Goal: Information Seeking & Learning: Learn about a topic

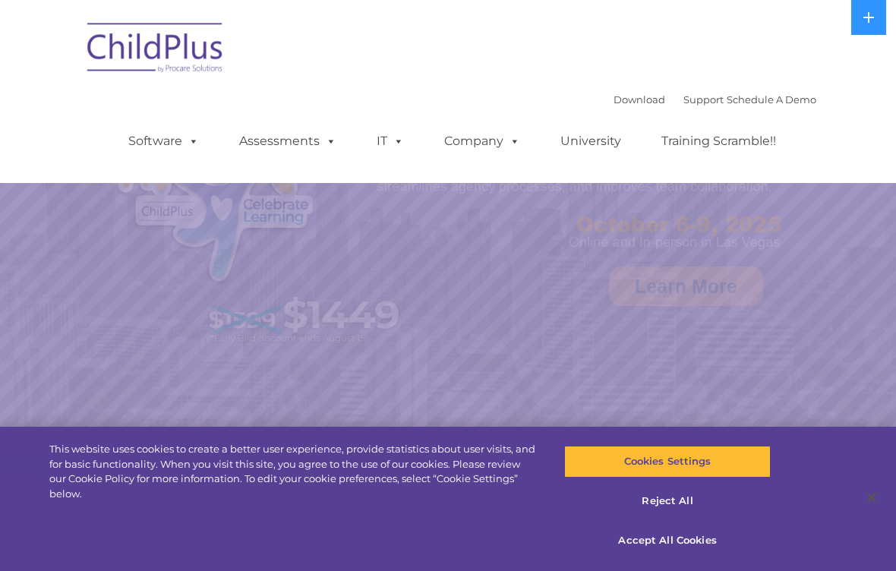
select select "MEDIUM"
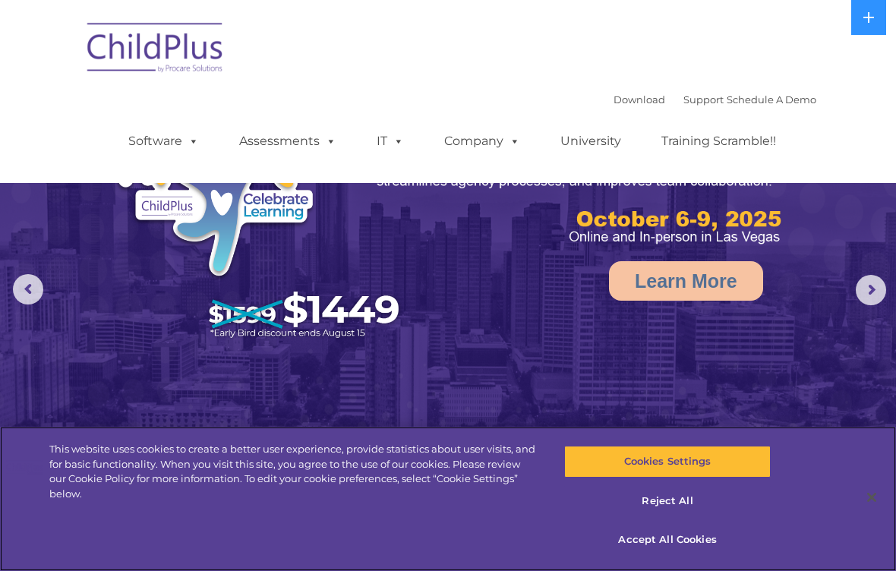
scroll to position [9, 0]
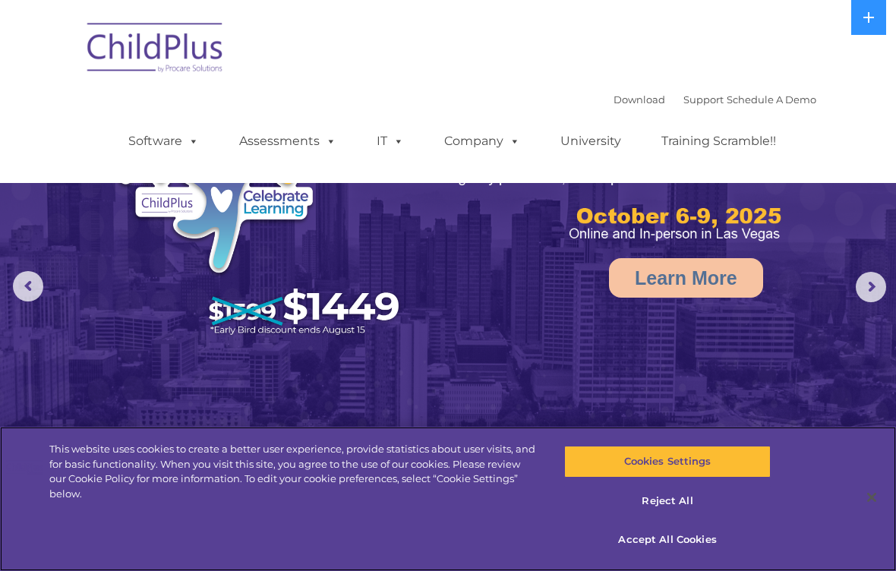
click at [341, 537] on div "This website uses cookies to create a better user experience, provide statistic…" at bounding box center [448, 499] width 896 height 144
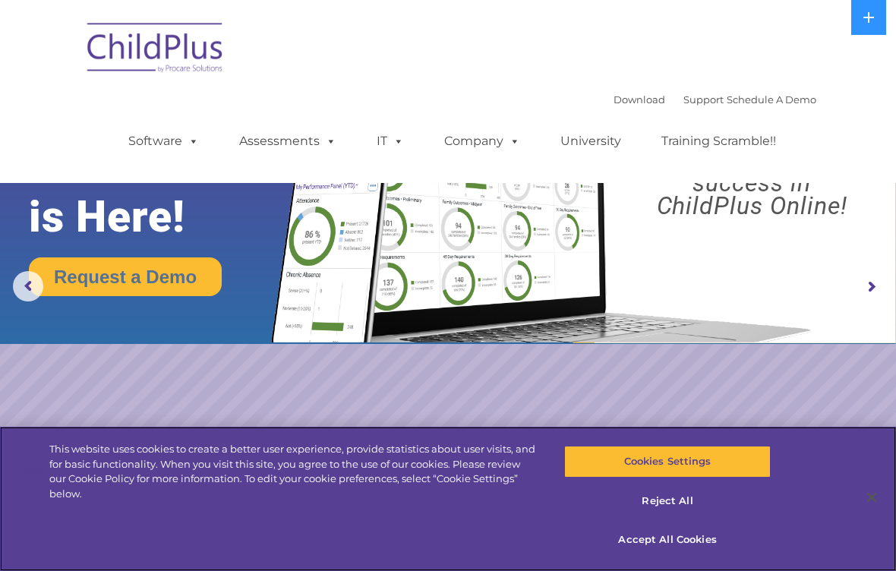
click at [339, 535] on div "This website uses cookies to create a better user experience, provide statistic…" at bounding box center [448, 499] width 896 height 144
click at [343, 531] on div "This website uses cookies to create a better user experience, provide statistic…" at bounding box center [448, 499] width 896 height 144
click at [339, 531] on div "This website uses cookies to create a better user experience, provide statistic…" at bounding box center [448, 499] width 896 height 144
click at [341, 533] on div "This website uses cookies to create a better user experience, provide statistic…" at bounding box center [448, 499] width 896 height 144
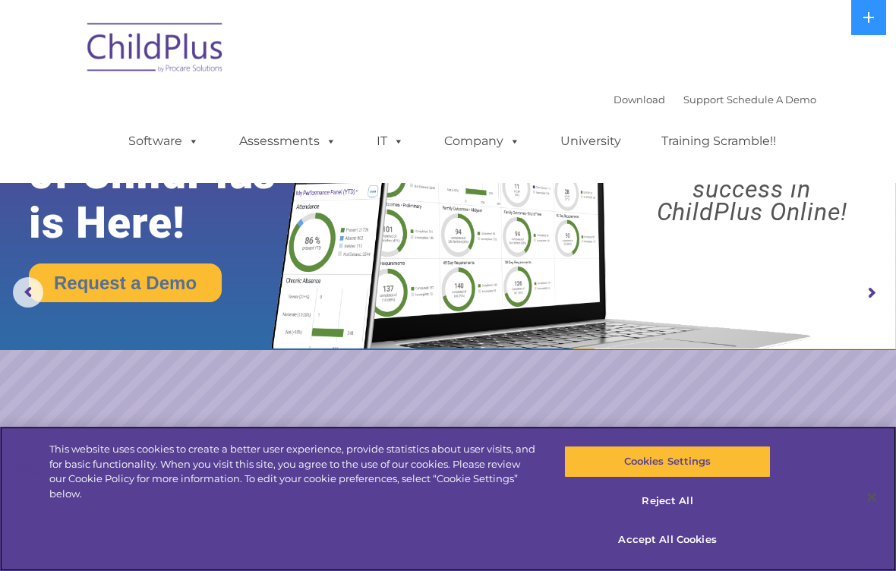
scroll to position [1, 0]
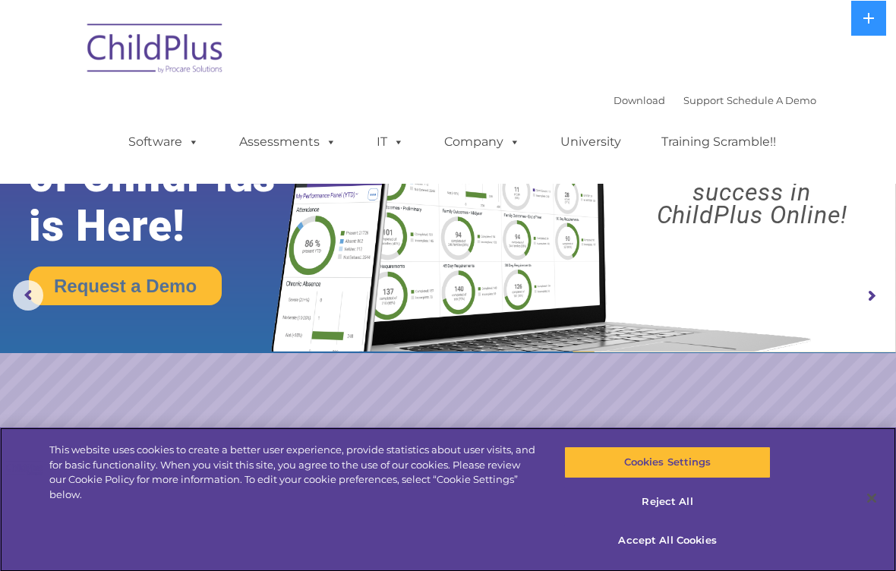
click at [344, 539] on div "This website uses cookies to create a better user experience, provide statistic…" at bounding box center [448, 499] width 896 height 144
click at [343, 509] on div "This website uses cookies to create a better user experience, provide statistic…" at bounding box center [268, 468] width 537 height 82
click at [343, 531] on div "This website uses cookies to create a better user experience, provide statistic…" at bounding box center [448, 499] width 896 height 144
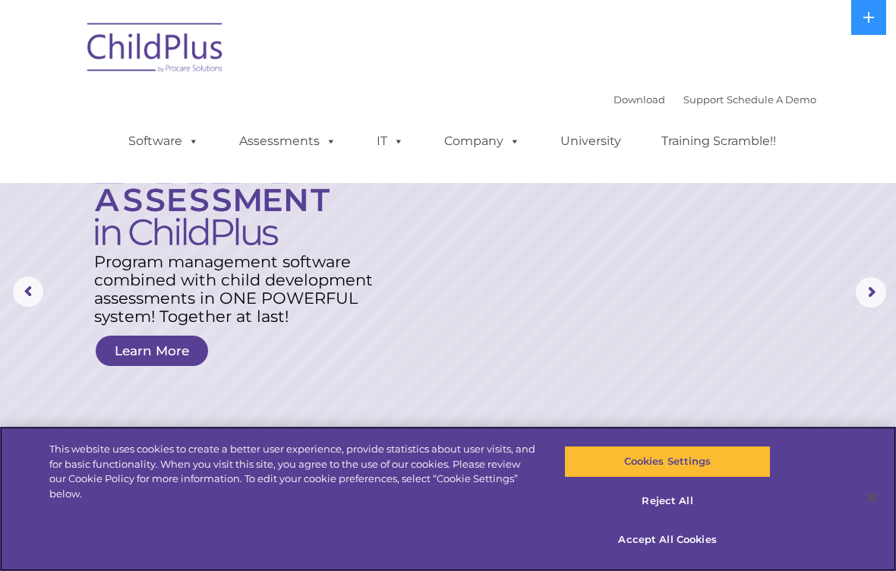
scroll to position [5, 0]
click at [327, 515] on div "This website uses cookies to create a better user experience, provide statistic…" at bounding box center [448, 499] width 896 height 144
click at [329, 507] on div "This website uses cookies to create a better user experience, provide statistic…" at bounding box center [268, 468] width 537 height 82
click at [333, 512] on div "This website uses cookies to create a better user experience, provide statistic…" at bounding box center [448, 499] width 896 height 144
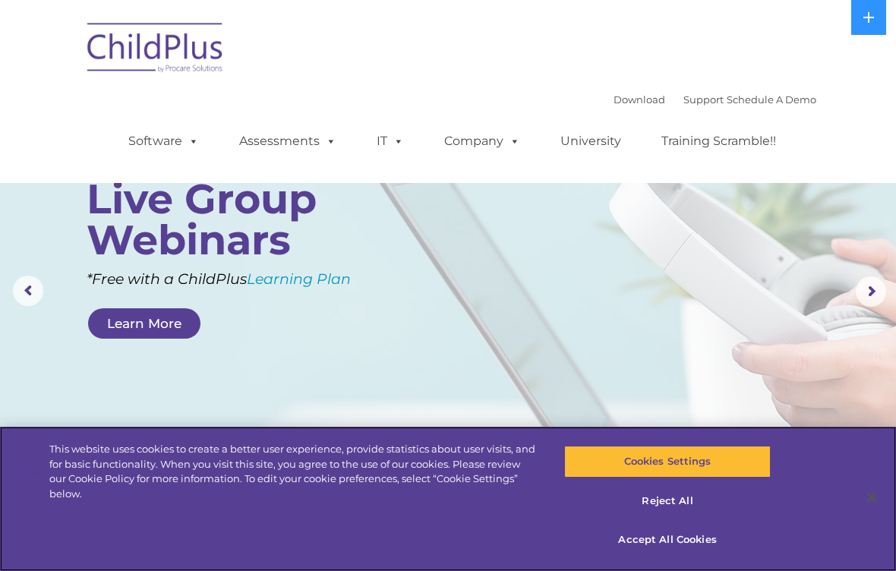
click at [285, 541] on div "This website uses cookies to create a better user experience, provide statistic…" at bounding box center [448, 499] width 896 height 144
click at [290, 539] on div "This website uses cookies to create a better user experience, provide statistic…" at bounding box center [448, 499] width 896 height 144
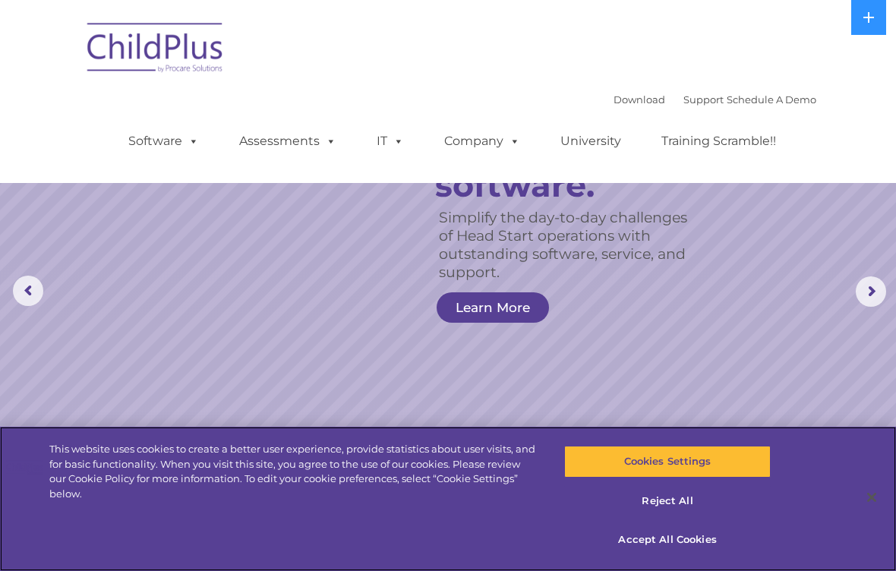
click at [301, 537] on div "This website uses cookies to create a better user experience, provide statistic…" at bounding box center [448, 499] width 896 height 144
click at [294, 539] on div "This website uses cookies to create a better user experience, provide statistic…" at bounding box center [448, 499] width 896 height 144
click at [302, 539] on div "This website uses cookies to create a better user experience, provide statistic…" at bounding box center [448, 499] width 896 height 144
click at [317, 543] on div "This website uses cookies to create a better user experience, provide statistic…" at bounding box center [448, 499] width 896 height 144
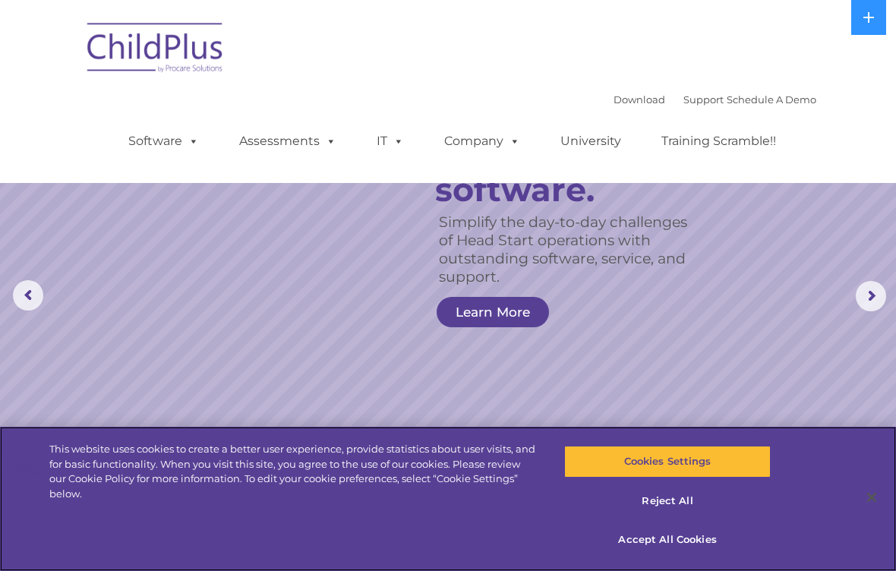
click at [320, 543] on div "This website uses cookies to create a better user experience, provide statistic…" at bounding box center [448, 499] width 896 height 144
click at [326, 543] on div "This website uses cookies to create a better user experience, provide statistic…" at bounding box center [448, 499] width 896 height 144
click at [333, 534] on div "This website uses cookies to create a better user experience, provide statistic…" at bounding box center [448, 499] width 896 height 144
click at [323, 535] on div "This website uses cookies to create a better user experience, provide statistic…" at bounding box center [448, 499] width 896 height 144
click at [332, 530] on div "This website uses cookies to create a better user experience, provide statistic…" at bounding box center [448, 499] width 896 height 144
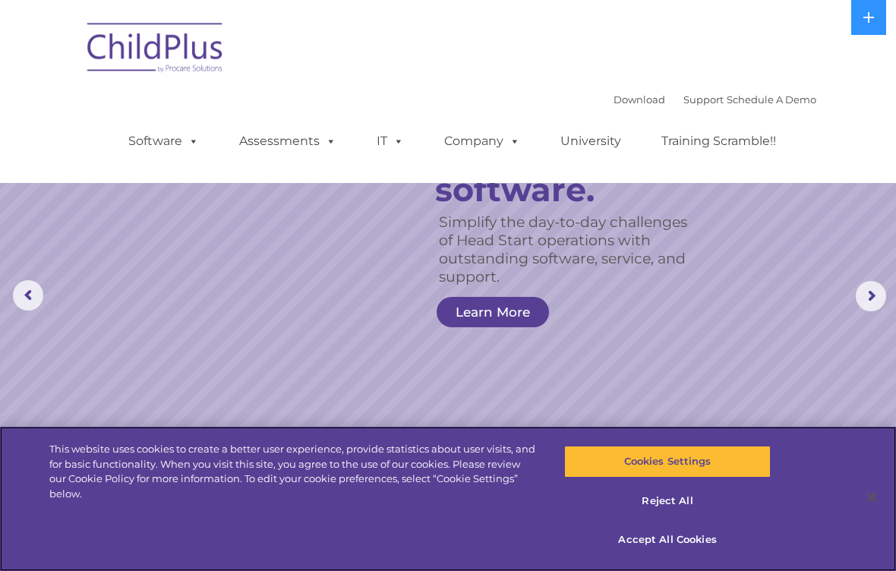
click at [323, 527] on div "This website uses cookies to create a better user experience, provide statistic…" at bounding box center [448, 499] width 896 height 144
click at [323, 540] on div "This website uses cookies to create a better user experience, provide statistic…" at bounding box center [448, 499] width 896 height 144
click at [335, 530] on div "This website uses cookies to create a better user experience, provide statistic…" at bounding box center [448, 499] width 896 height 144
click at [345, 524] on div "This website uses cookies to create a better user experience, provide statistic…" at bounding box center [448, 499] width 896 height 144
click at [335, 527] on div "This website uses cookies to create a better user experience, provide statistic…" at bounding box center [448, 499] width 896 height 144
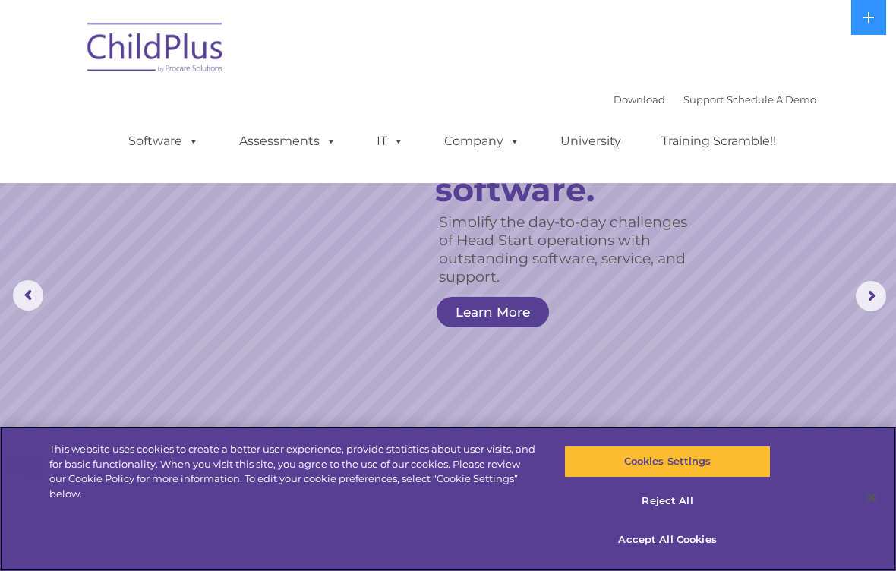
click at [332, 529] on div "This website uses cookies to create a better user experience, provide statistic…" at bounding box center [448, 499] width 896 height 144
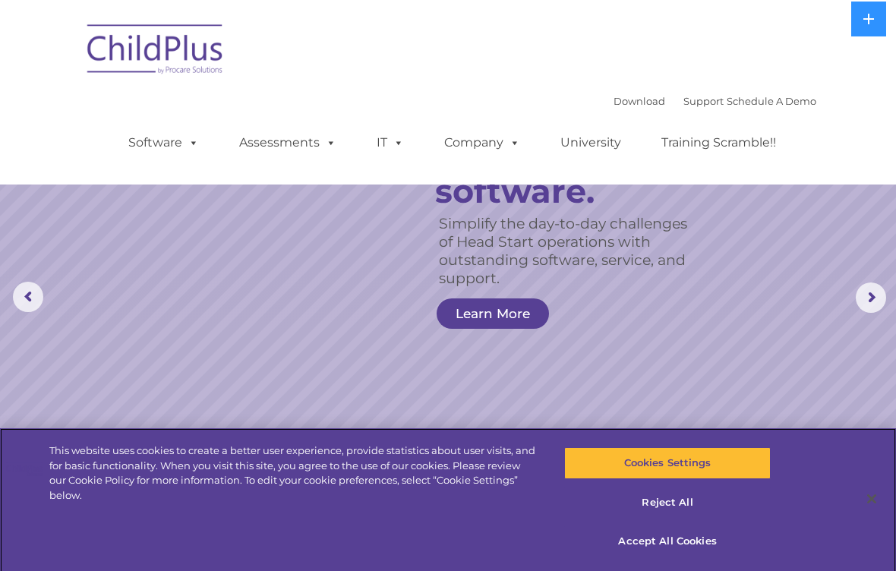
scroll to position [2, 0]
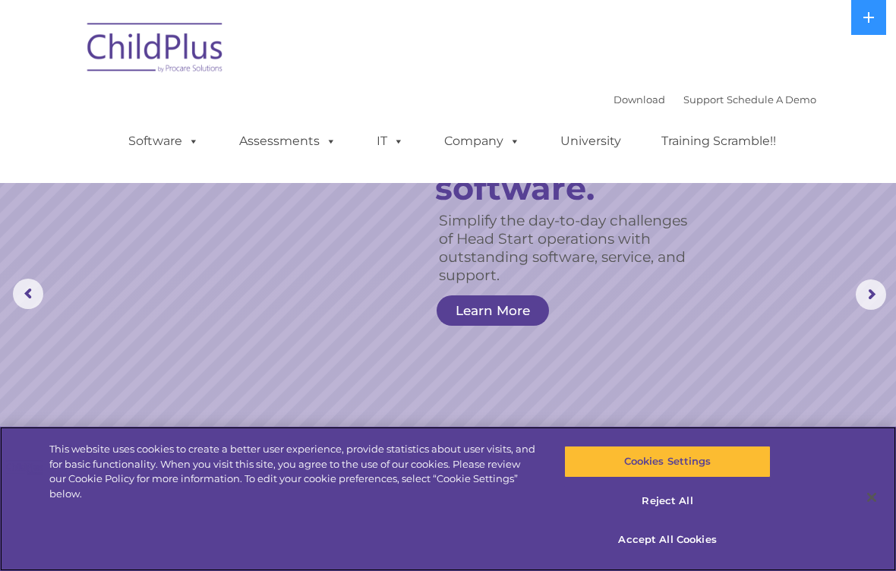
click at [340, 530] on div "This website uses cookies to create a better user experience, provide statistic…" at bounding box center [448, 499] width 896 height 144
click at [317, 555] on div "This website uses cookies to create a better user experience, provide statistic…" at bounding box center [448, 499] width 896 height 144
click at [301, 560] on div "This website uses cookies to create a better user experience, provide statistic…" at bounding box center [448, 499] width 896 height 144
click at [306, 556] on div "This website uses cookies to create a better user experience, provide statistic…" at bounding box center [448, 499] width 896 height 144
click at [313, 548] on div "This website uses cookies to create a better user experience, provide statistic…" at bounding box center [448, 499] width 896 height 144
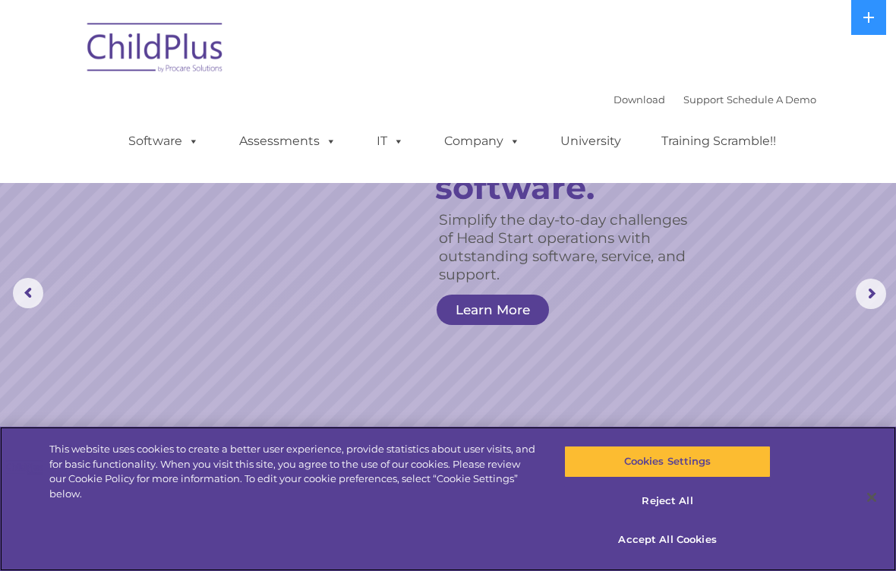
scroll to position [4, 0]
click at [309, 540] on div "This website uses cookies to create a better user experience, provide statistic…" at bounding box center [448, 499] width 896 height 144
click at [301, 550] on div "This website uses cookies to create a better user experience, provide statistic…" at bounding box center [448, 499] width 896 height 144
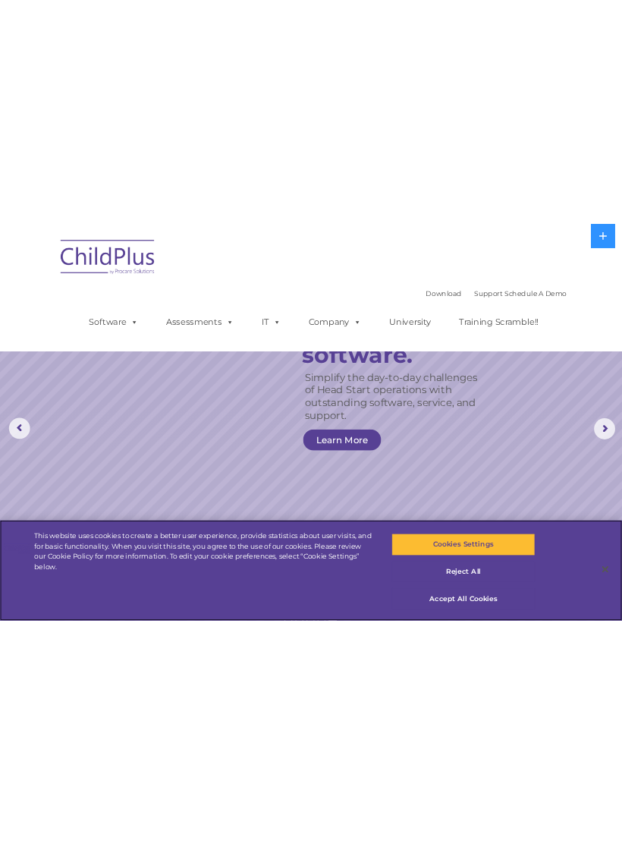
scroll to position [2, 0]
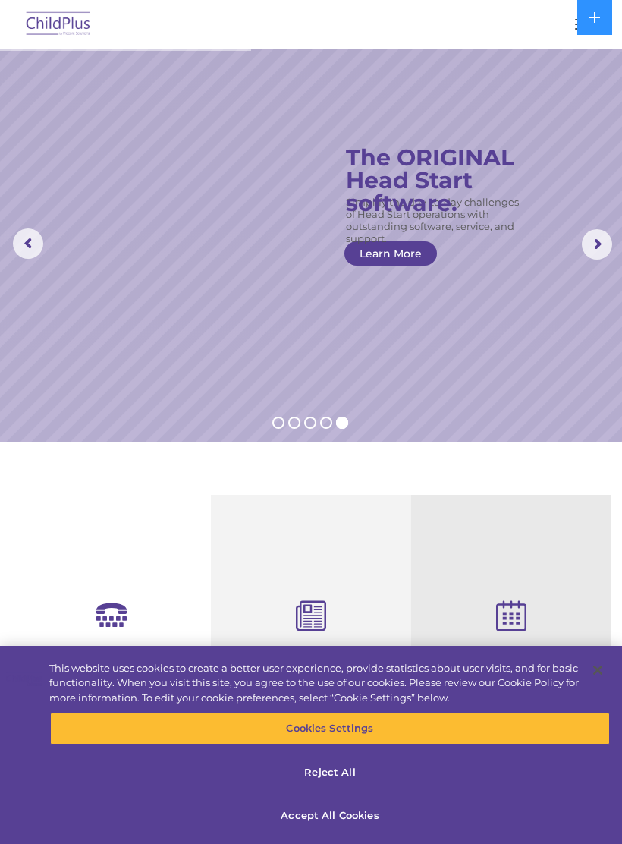
click at [9, 259] on rs-slide "Simplify the day-to-day challenges of Head Start operations with outstanding so…" at bounding box center [311, 244] width 622 height 395
click at [8, 278] on rs-slide "Simplify the day-to-day challenges of Head Start operations with outstanding so…" at bounding box center [311, 244] width 622 height 395
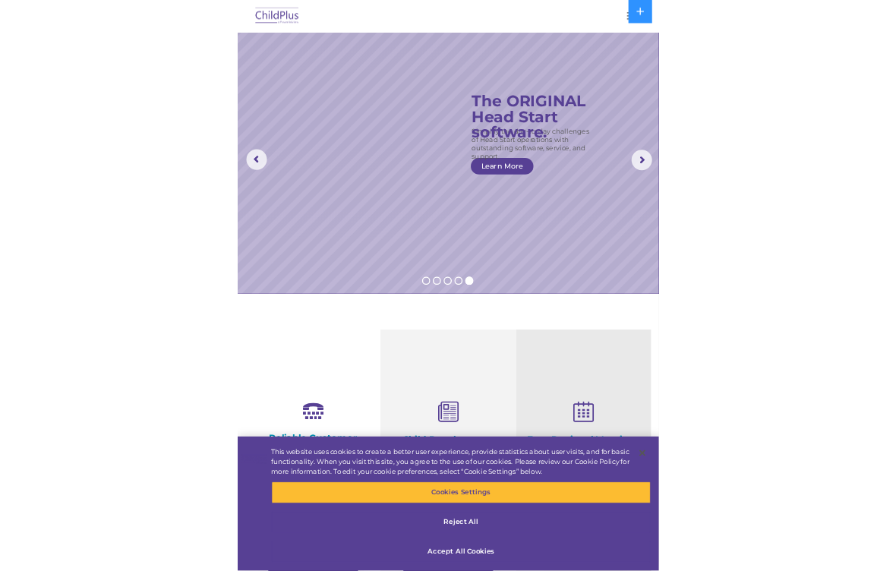
scroll to position [10, 0]
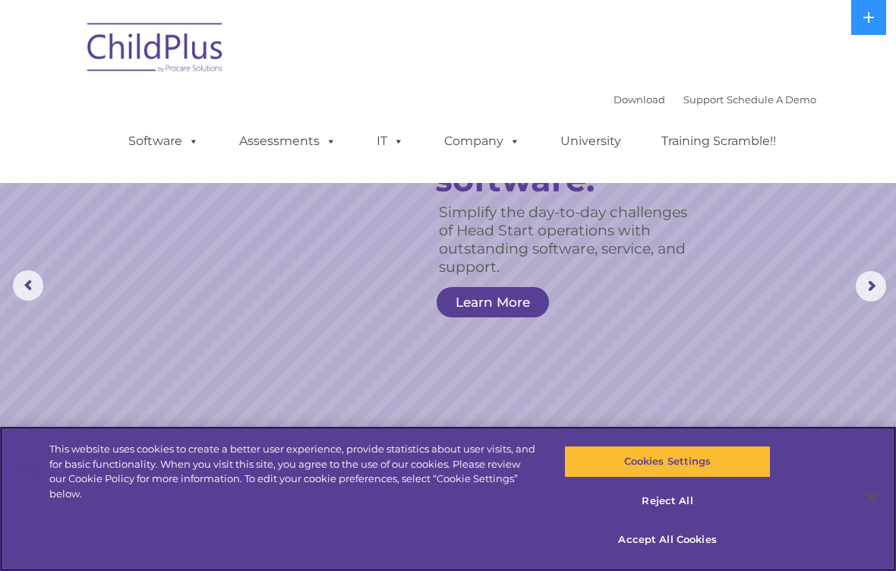
click at [341, 559] on div "This website uses cookies to create a better user experience, provide statistic…" at bounding box center [448, 499] width 896 height 144
click at [338, 562] on div "This website uses cookies to create a better user experience, provide statistic…" at bounding box center [448, 499] width 896 height 144
click at [341, 558] on div "This website uses cookies to create a better user experience, provide statistic…" at bounding box center [448, 499] width 896 height 144
click at [376, 538] on div "This website uses cookies to create a better user experience, provide statistic…" at bounding box center [448, 499] width 896 height 144
click at [352, 546] on div "This website uses cookies to create a better user experience, provide statistic…" at bounding box center [448, 499] width 896 height 144
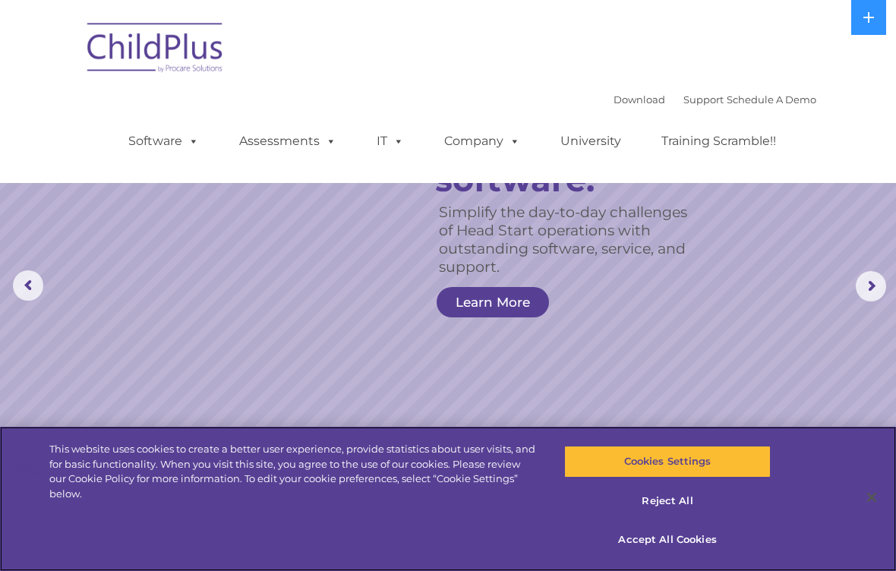
click at [346, 547] on div "This website uses cookies to create a better user experience, provide statistic…" at bounding box center [448, 499] width 896 height 144
click at [355, 543] on div "This website uses cookies to create a better user experience, provide statistic…" at bounding box center [448, 499] width 896 height 144
click at [369, 537] on div "This website uses cookies to create a better user experience, provide statistic…" at bounding box center [448, 499] width 896 height 144
click at [364, 540] on div "This website uses cookies to create a better user experience, provide statistic…" at bounding box center [448, 499] width 896 height 144
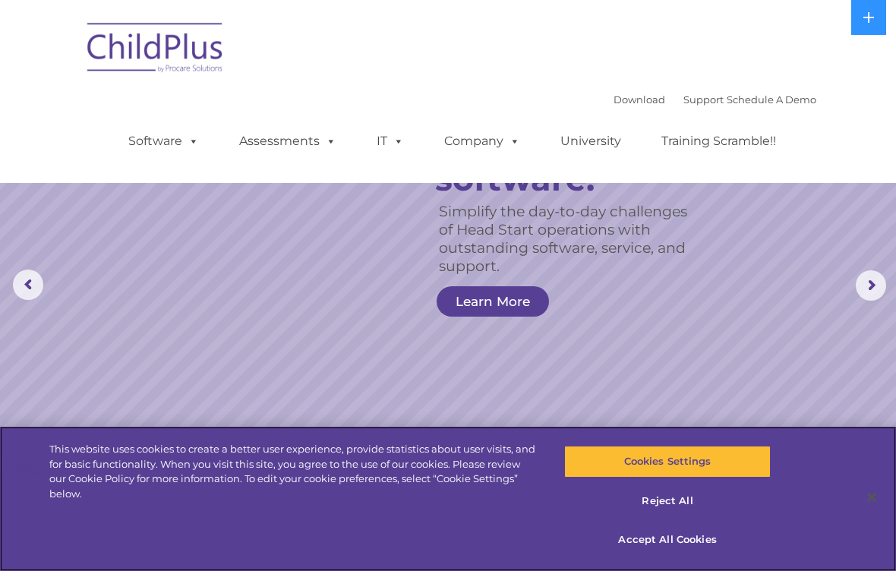
click at [376, 539] on div "This website uses cookies to create a better user experience, provide statistic…" at bounding box center [448, 499] width 896 height 144
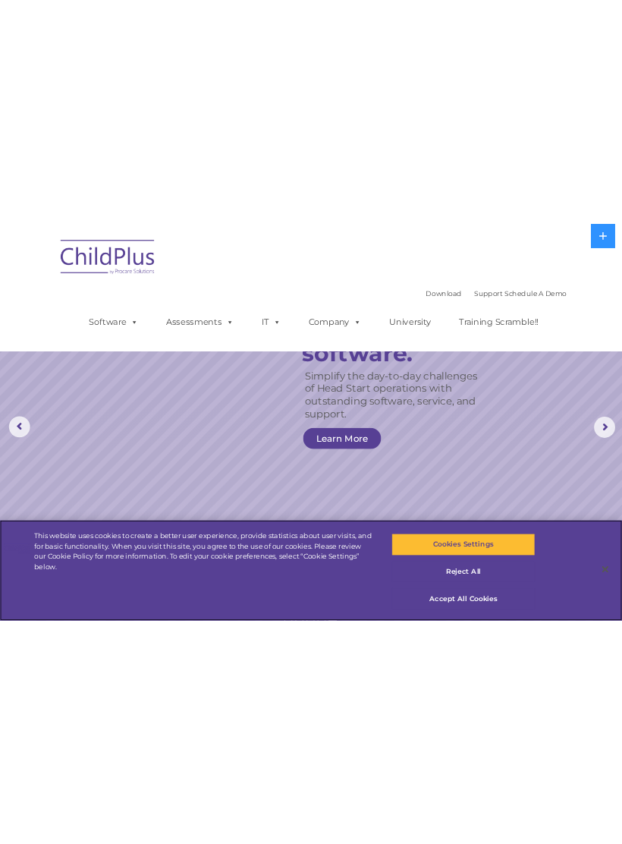
scroll to position [0, 0]
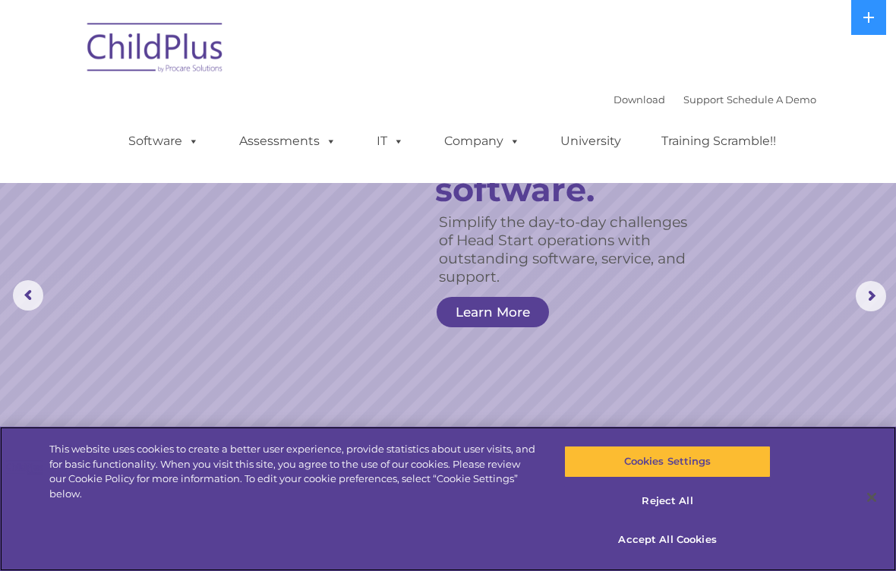
click at [356, 551] on div "This website uses cookies to create a better user experience, provide statistic…" at bounding box center [448, 499] width 896 height 144
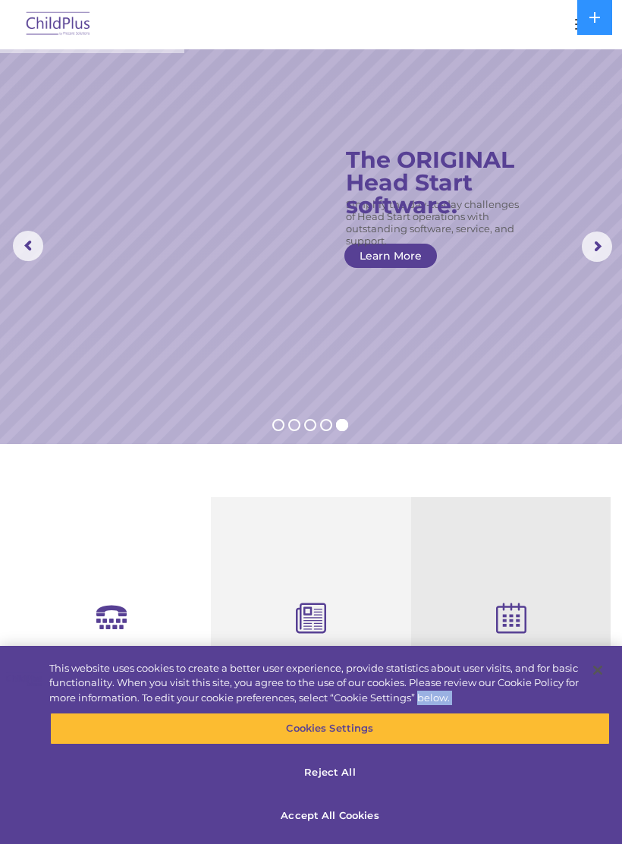
click at [589, 570] on icon at bounding box center [511, 619] width 177 height 33
click at [593, 570] on icon at bounding box center [511, 619] width 177 height 33
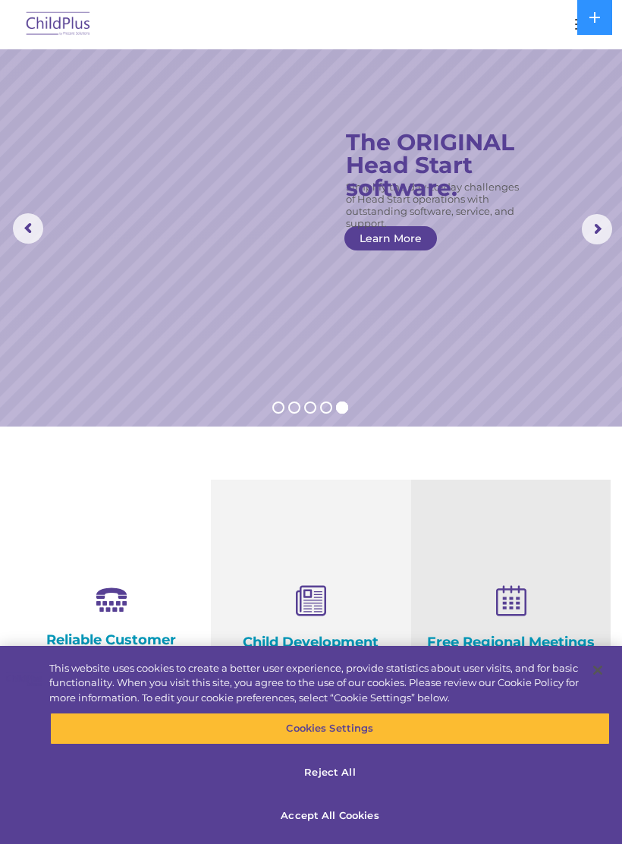
scroll to position [17, 0]
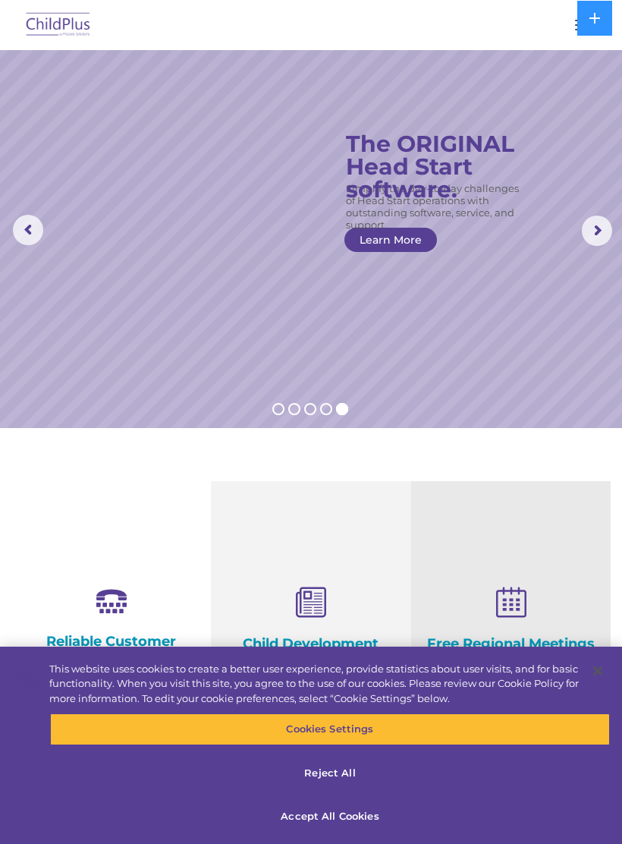
click at [602, 570] on div "Free Regional Meetings Not using ChildPlus? These are a great opportunity to ne…" at bounding box center [511, 713] width 200 height 466
click at [34, 269] on rs-slide "Simplify the day-to-day challenges of Head Start operations with outstanding so…" at bounding box center [311, 230] width 622 height 395
